Goal: Information Seeking & Learning: Learn about a topic

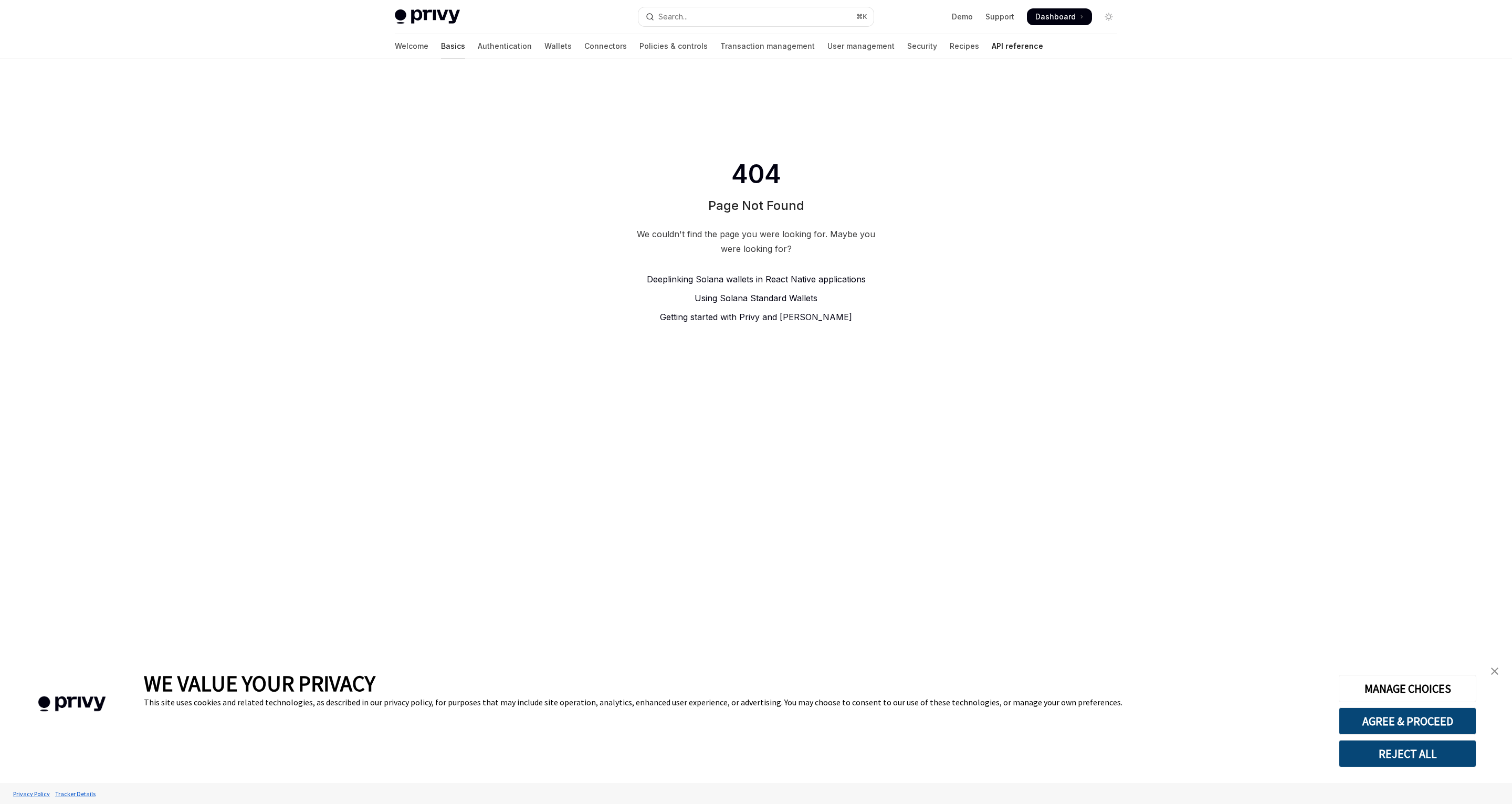
click at [441, 45] on link "Basics" at bounding box center [453, 46] width 24 height 25
type textarea "*"
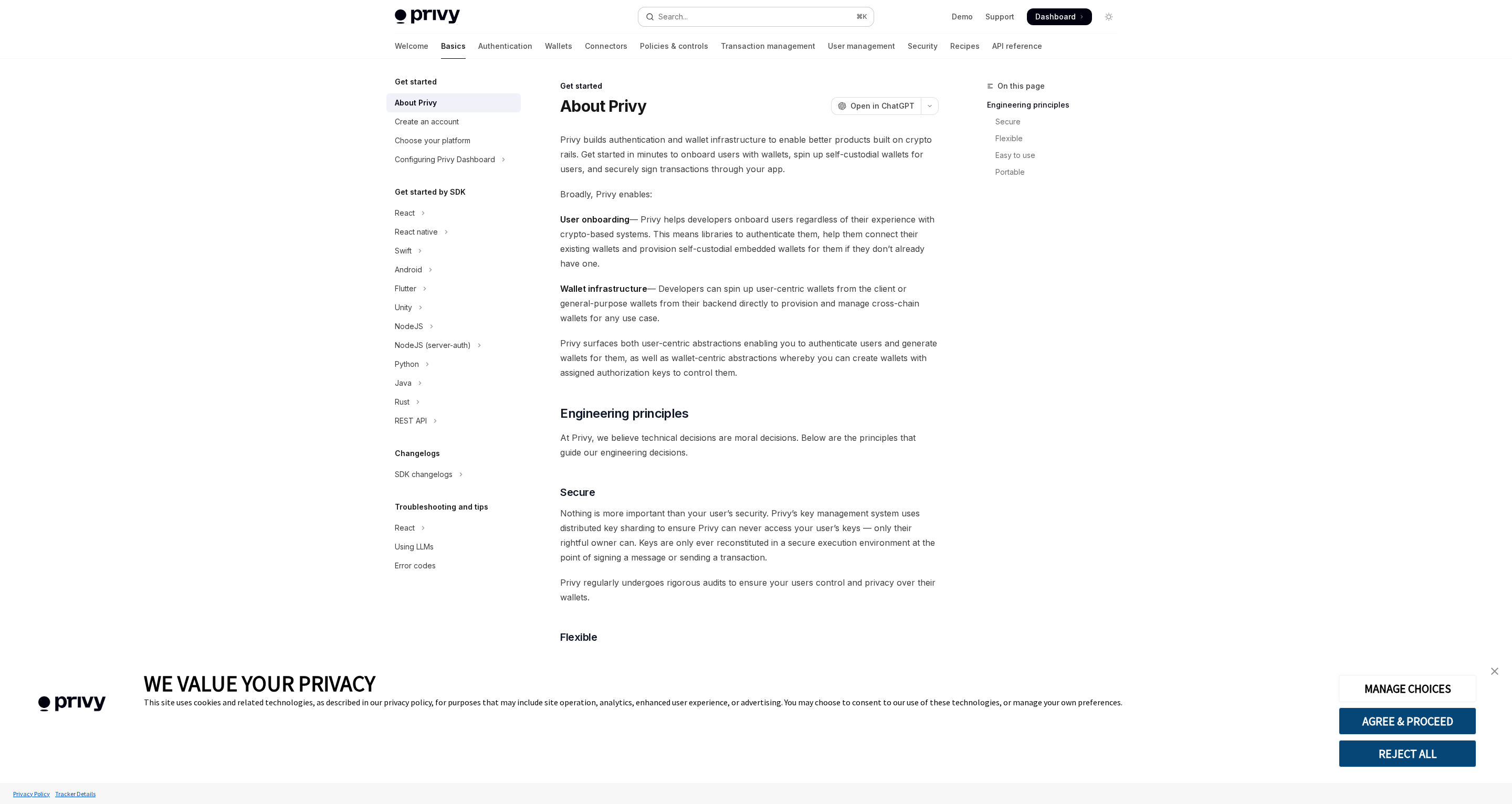
click at [681, 17] on div "Search..." at bounding box center [673, 17] width 29 height 12
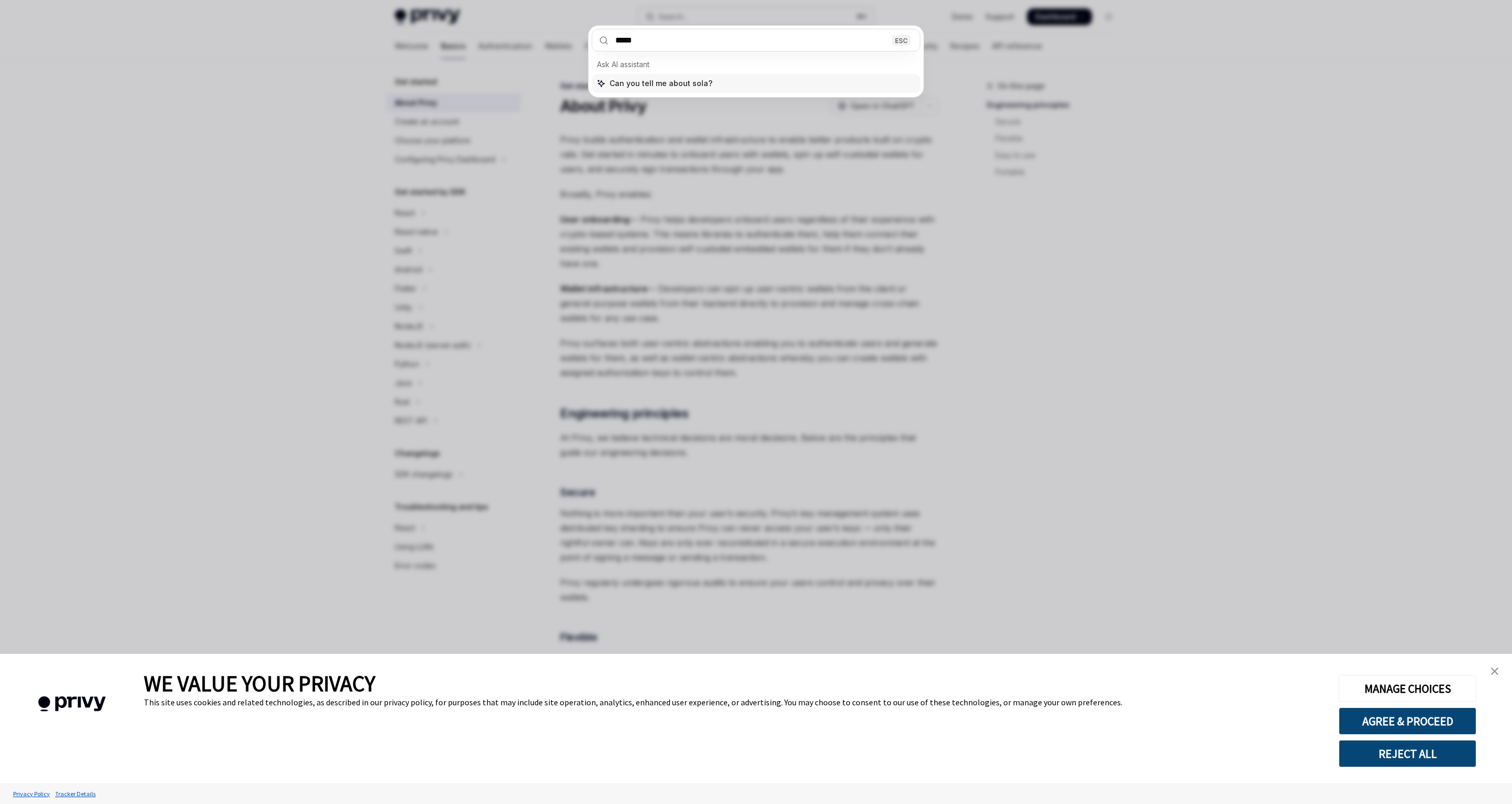
type input "******"
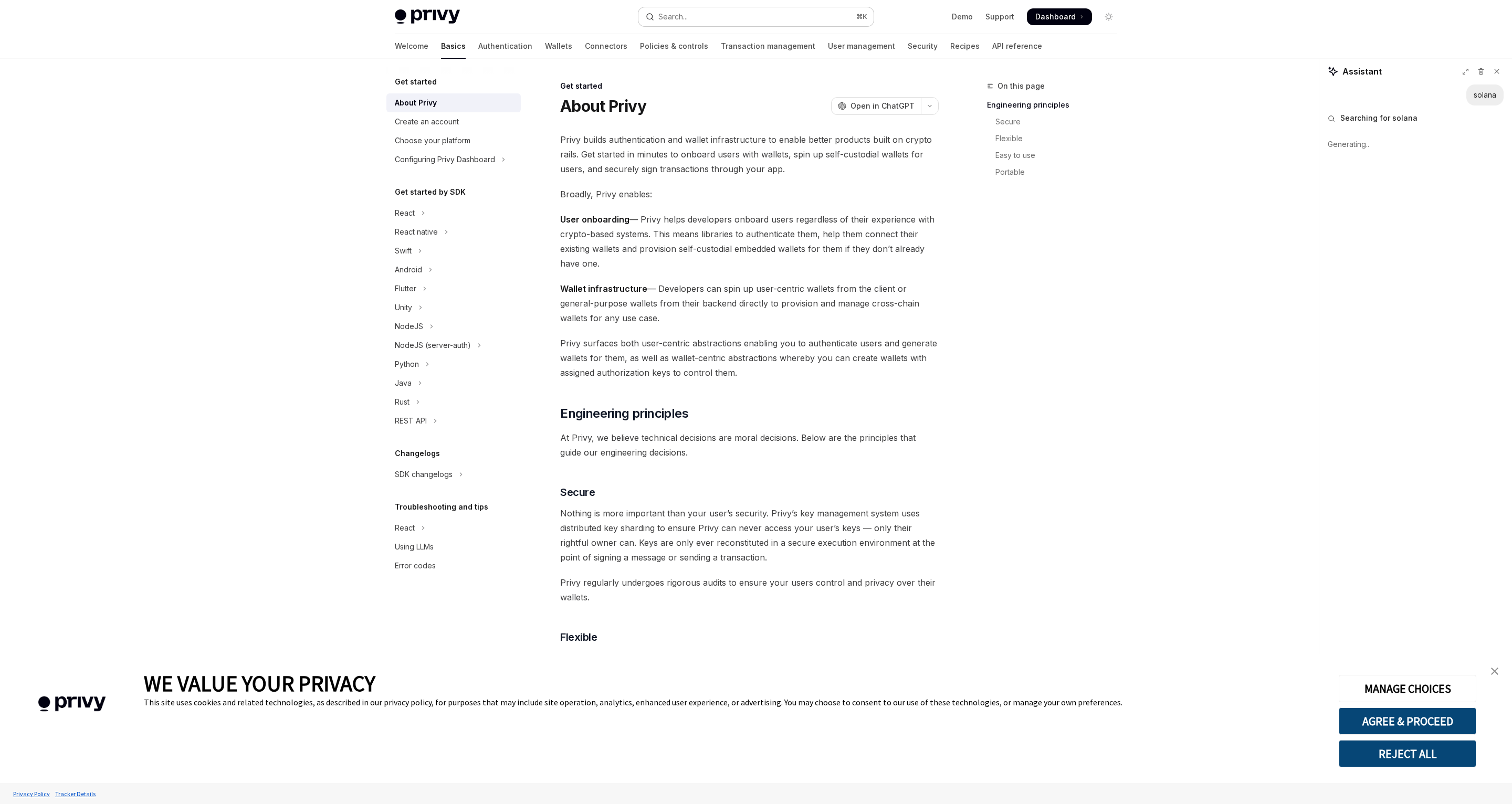
click at [688, 12] on div "Search..." at bounding box center [673, 17] width 29 height 12
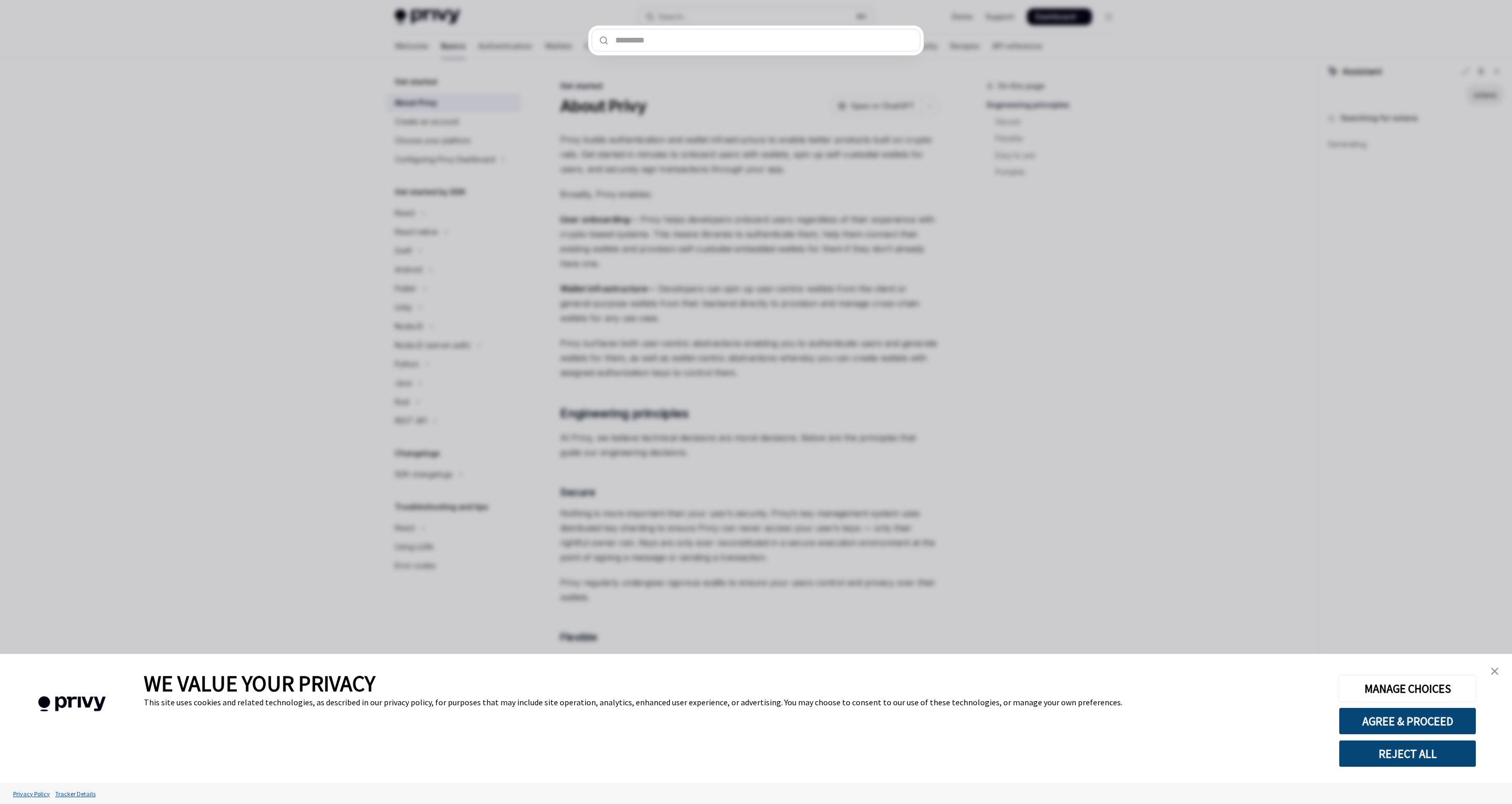
type textarea "*"
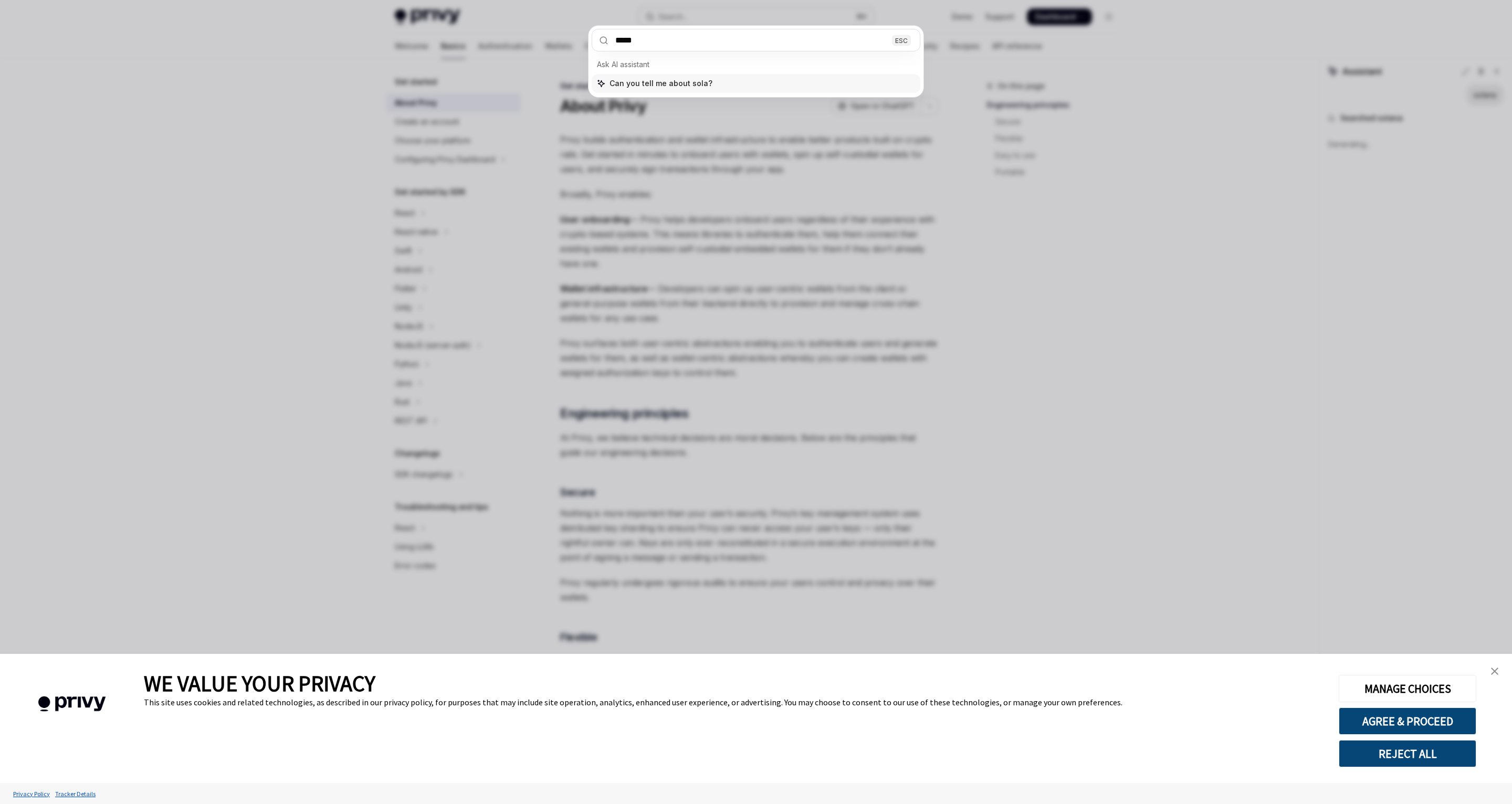
type input "******"
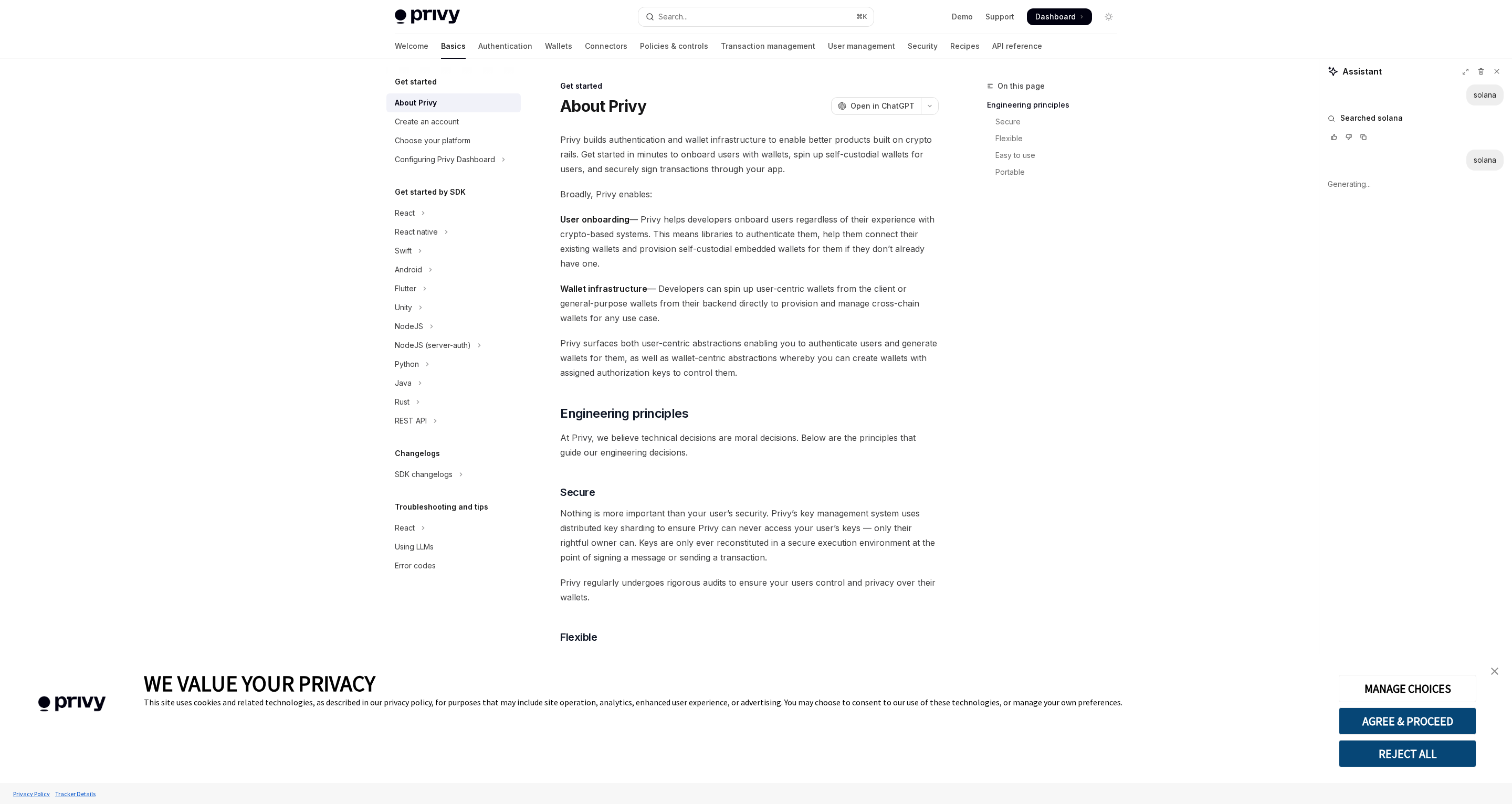
type textarea "*"
click at [1404, 761] on button "REJECT ALL" at bounding box center [1407, 753] width 138 height 28
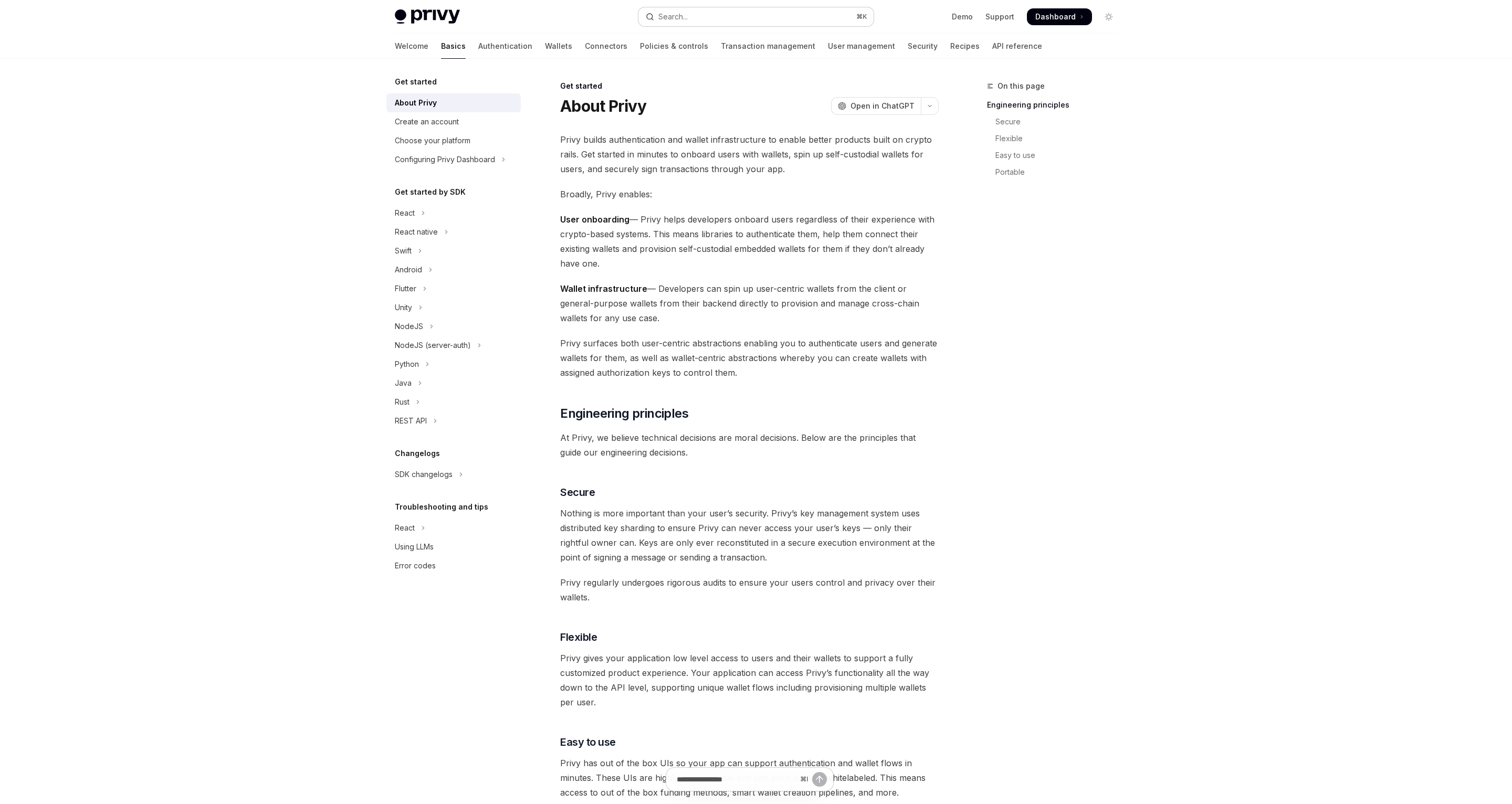
click at [690, 13] on button "Search... ⌘ K" at bounding box center [756, 16] width 235 height 19
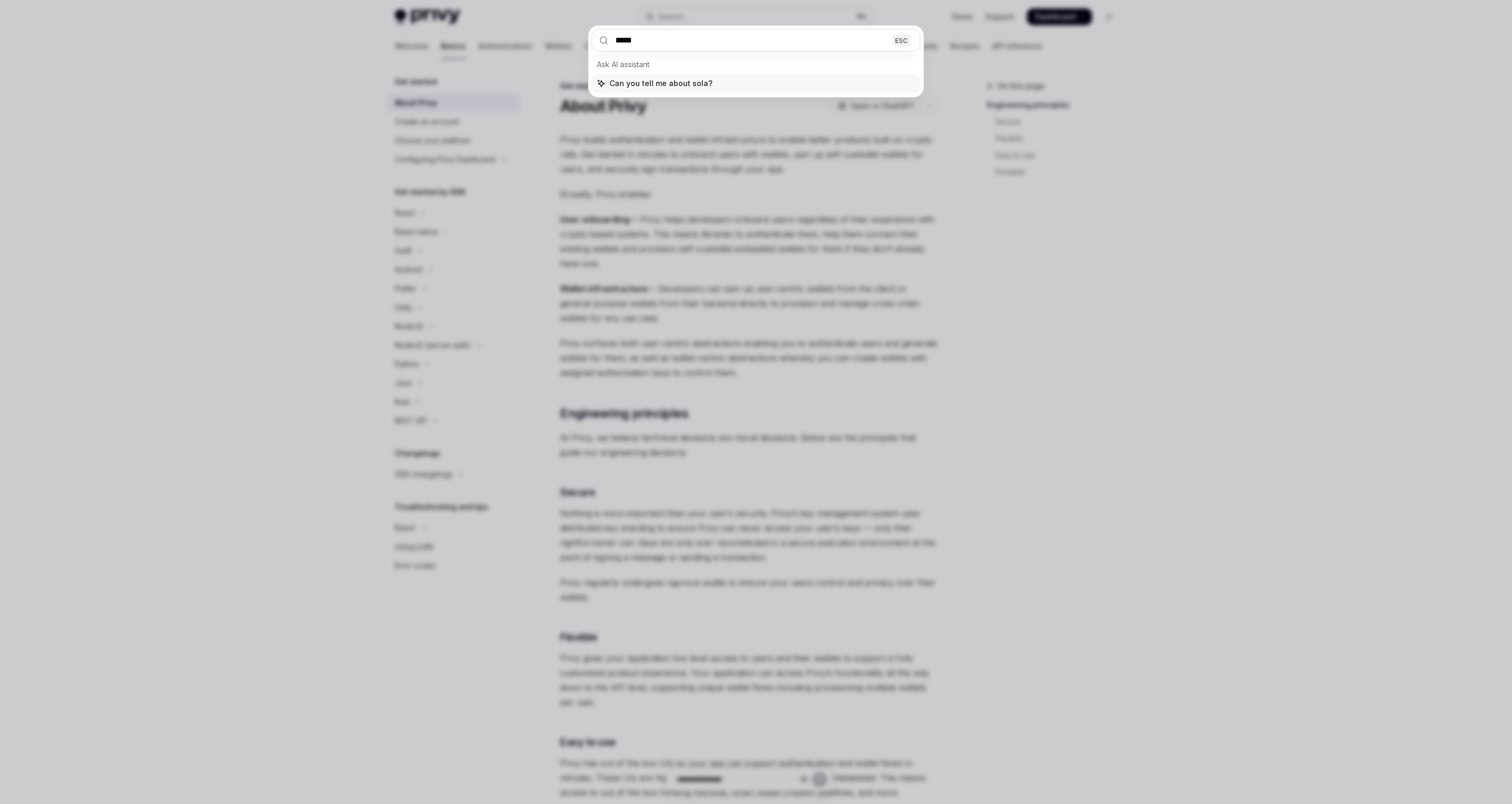
type input "******"
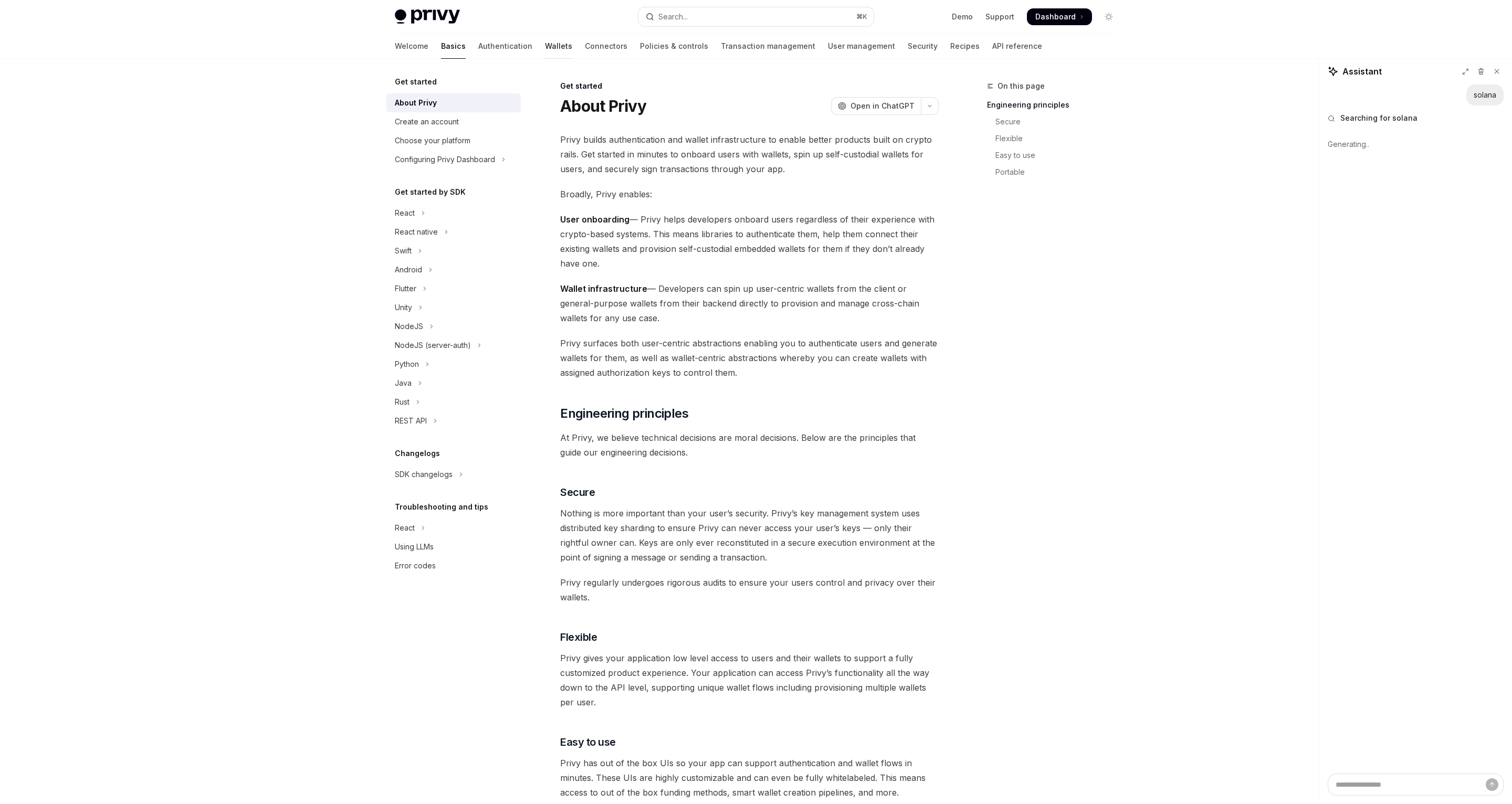
click at [545, 47] on link "Wallets" at bounding box center [558, 46] width 28 height 25
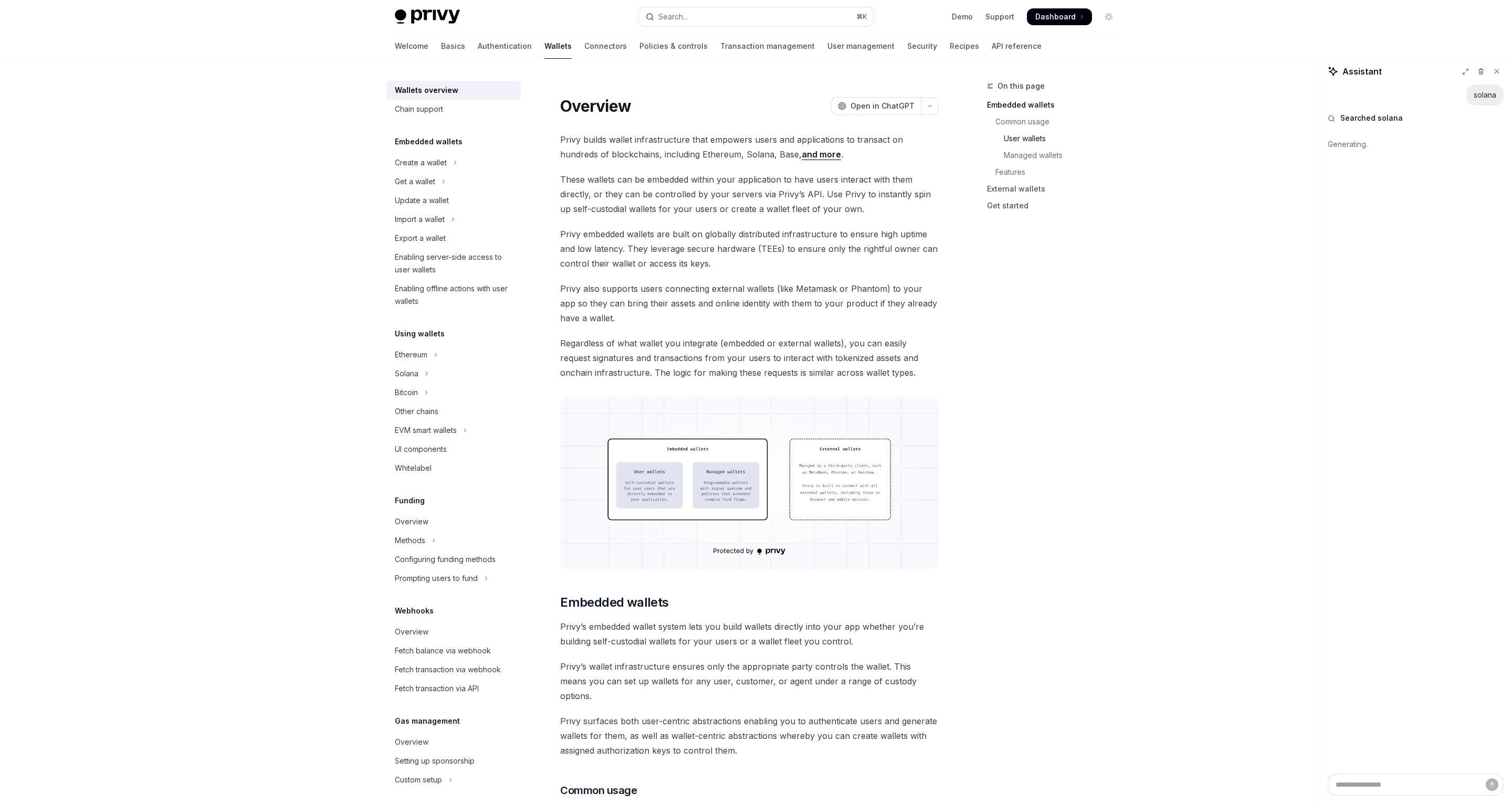
click at [1018, 134] on link "User wallets" at bounding box center [1057, 138] width 139 height 17
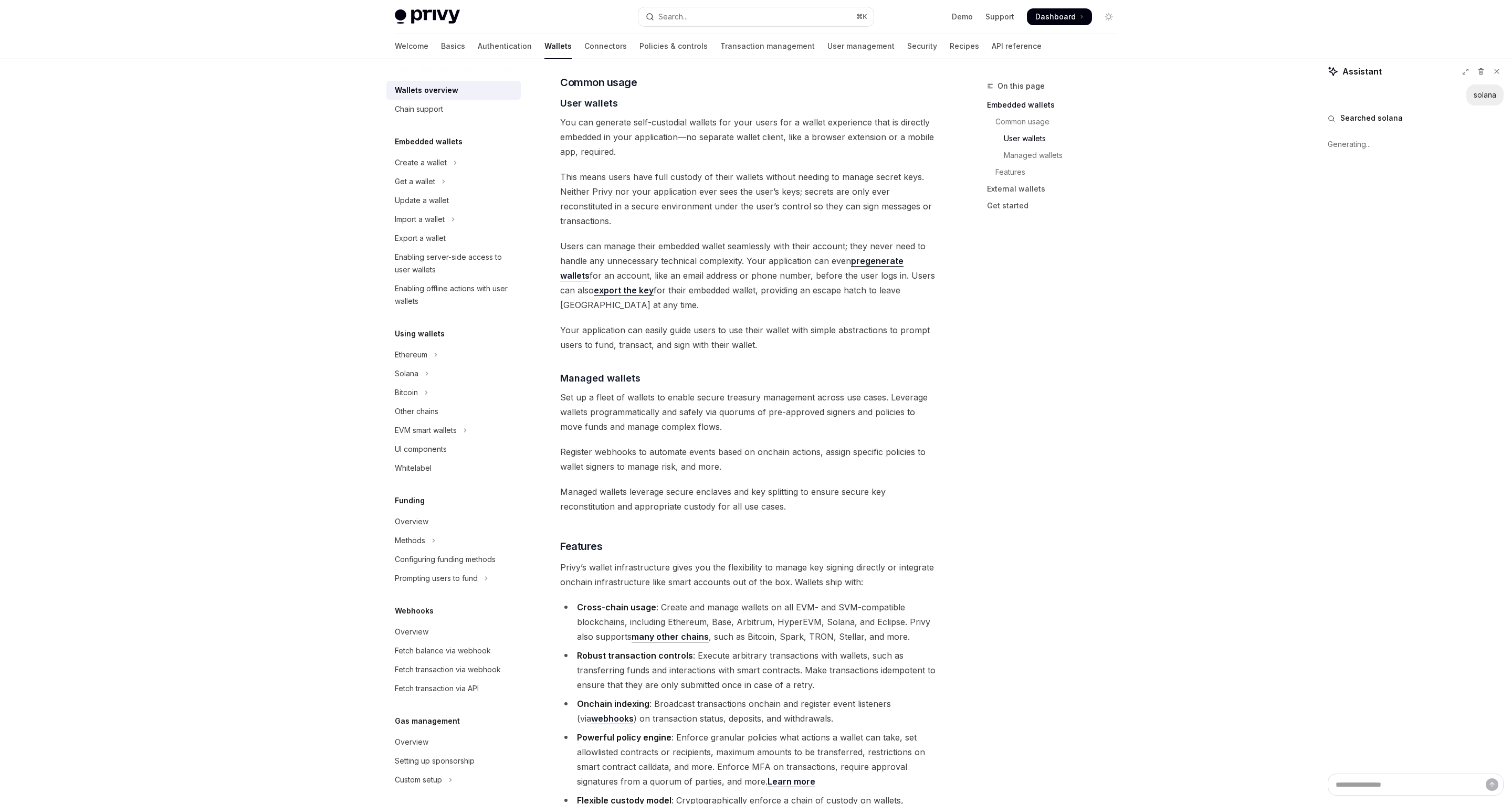
scroll to position [710, 0]
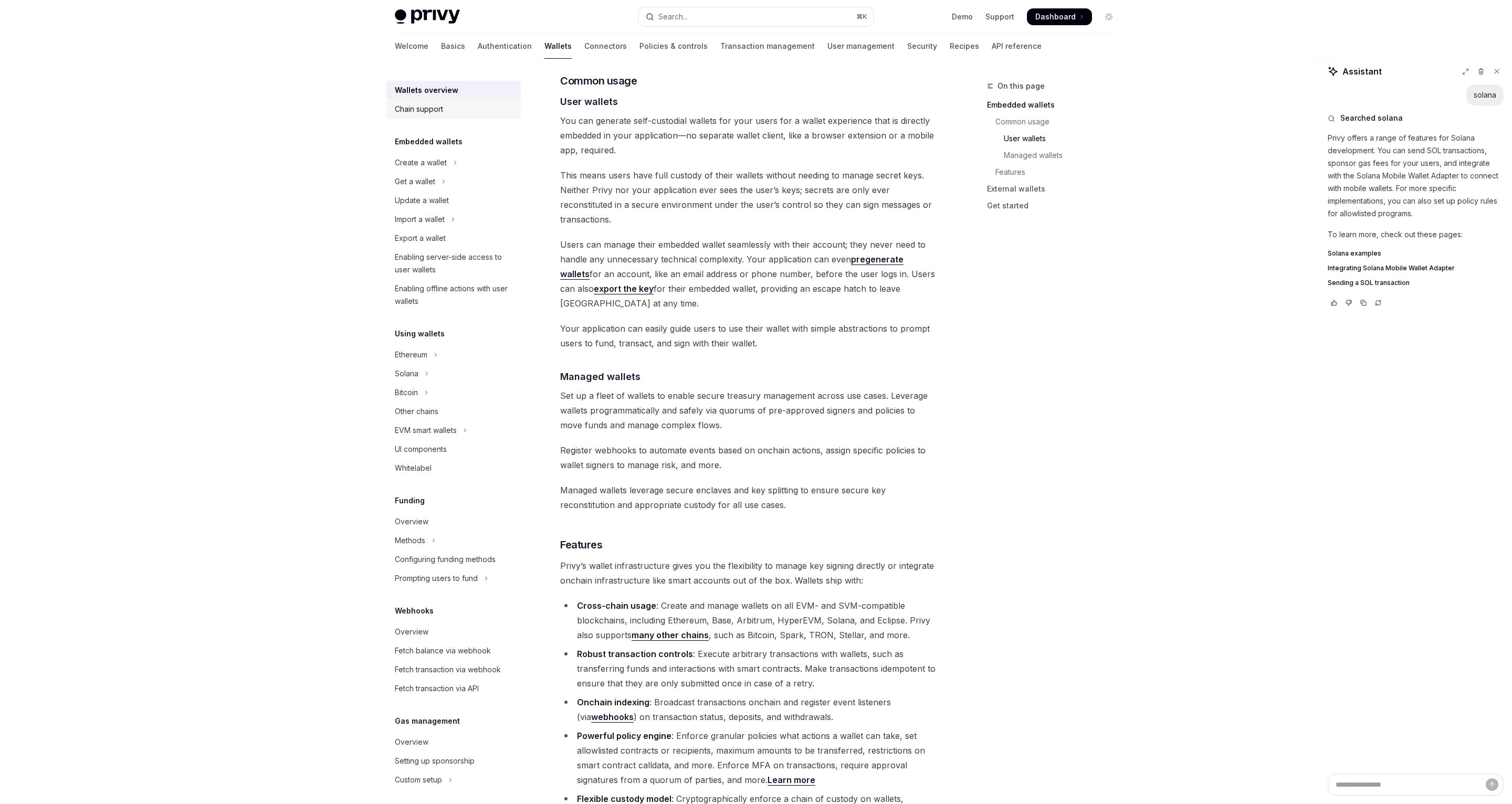
click at [443, 107] on div "Chain support" at bounding box center [419, 109] width 48 height 12
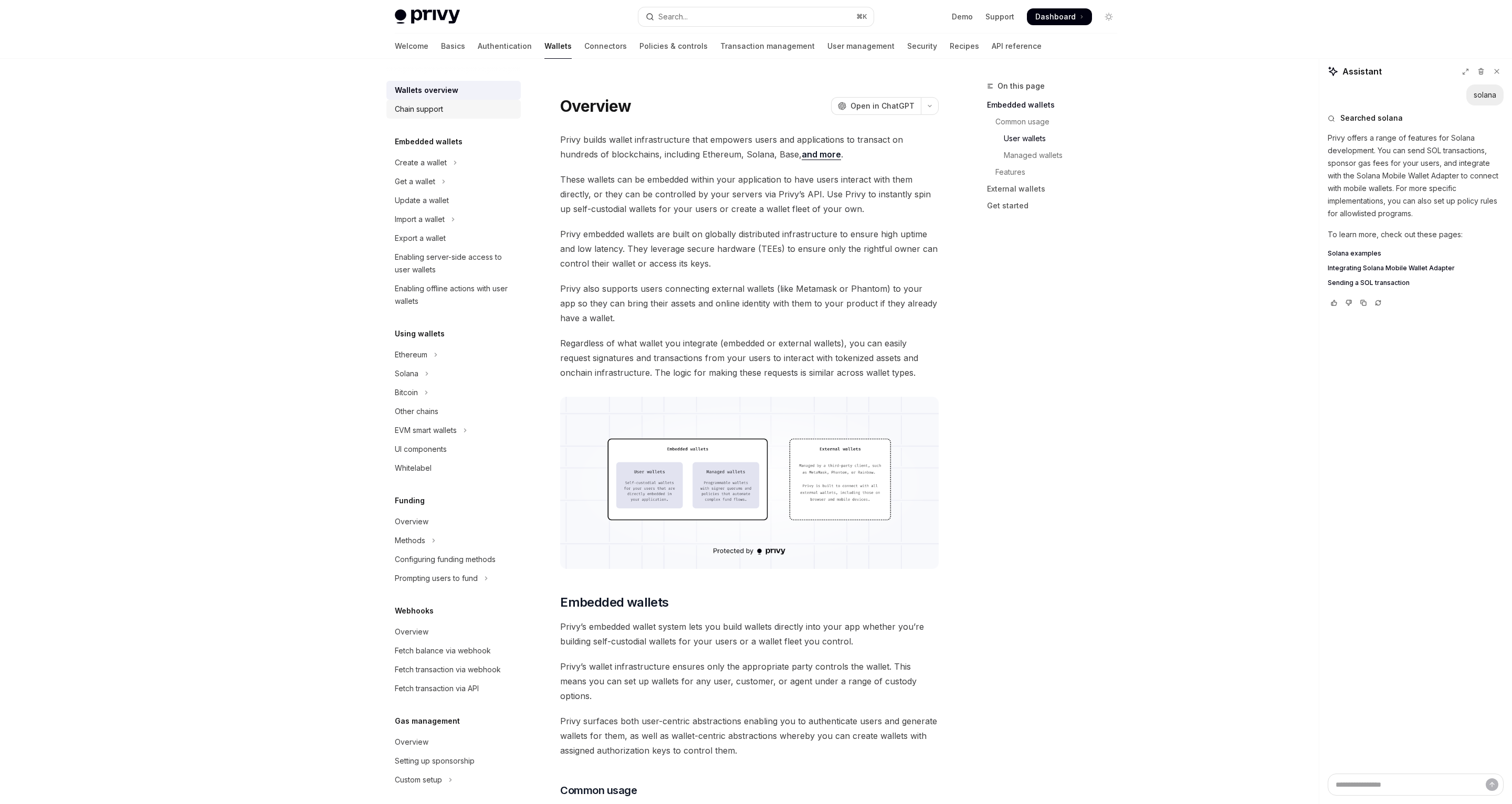
type textarea "*"
